Goal: Find specific page/section: Find specific page/section

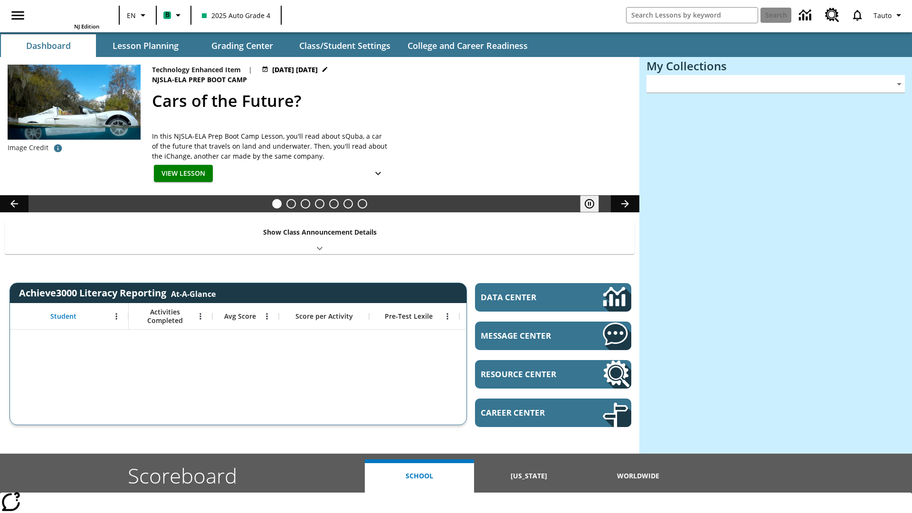
type input "-1"
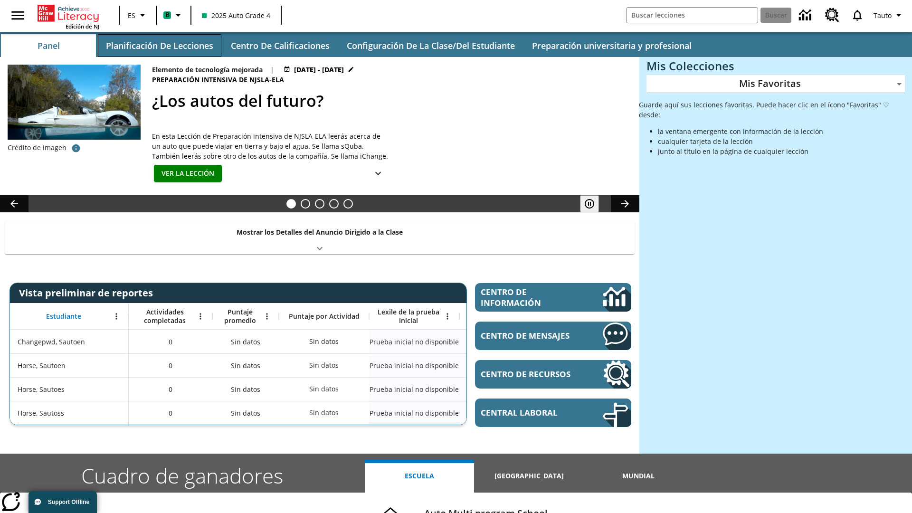
click at [159, 46] on button "Planificación de lecciones" at bounding box center [160, 45] width 124 height 23
